Goal: Transaction & Acquisition: Purchase product/service

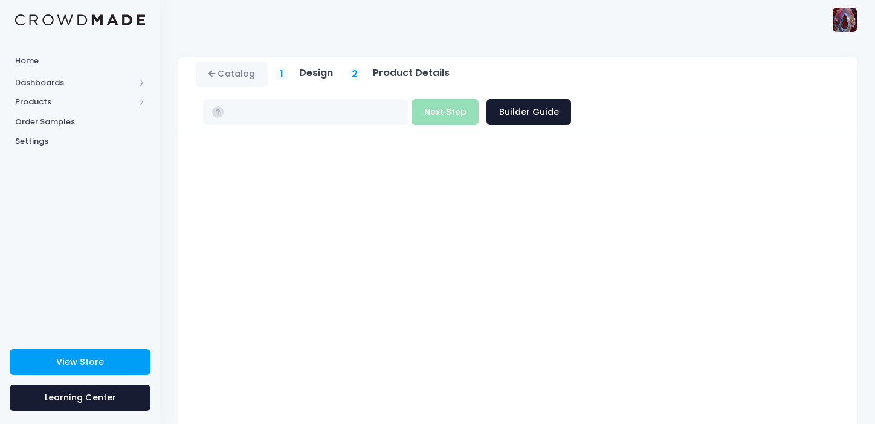
type input "$23.69"
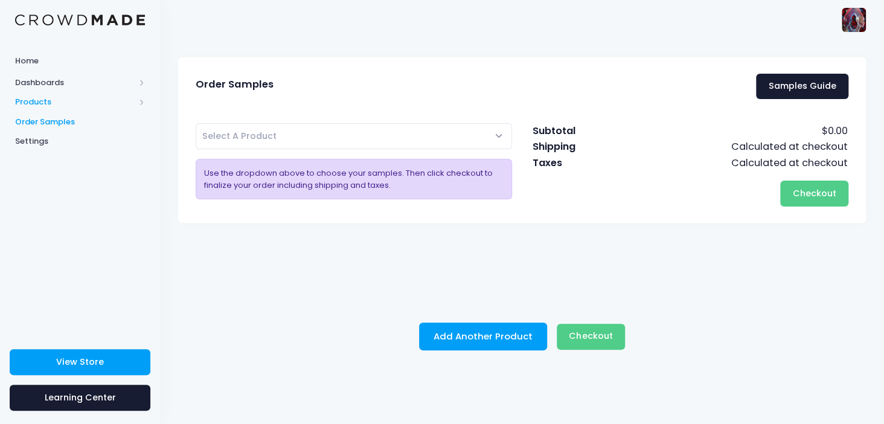
click at [46, 101] on span "Products" at bounding box center [75, 102] width 120 height 12
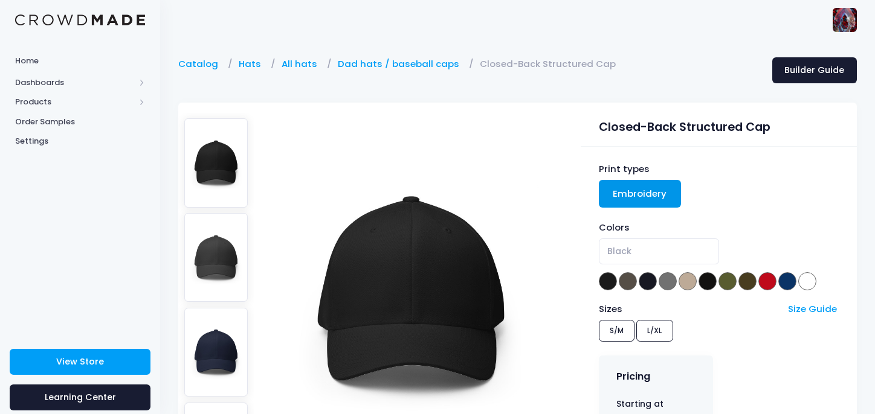
scroll to position [249, 0]
